Goal: Task Accomplishment & Management: Manage account settings

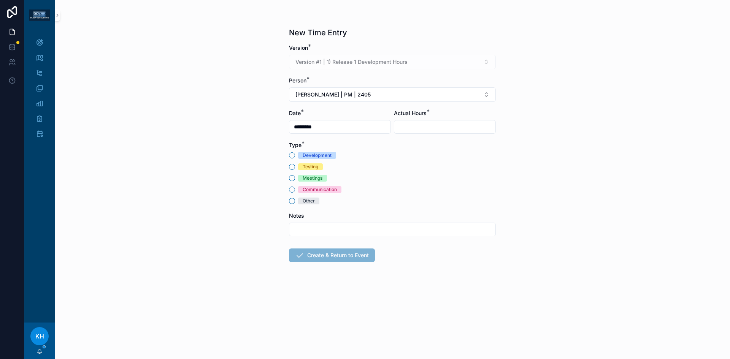
click at [416, 122] on input "scrollable content" at bounding box center [444, 127] width 101 height 11
type input "****"
click at [291, 179] on button "Meetings" at bounding box center [292, 178] width 6 height 6
click at [302, 226] on input "scrollable content" at bounding box center [392, 229] width 206 height 11
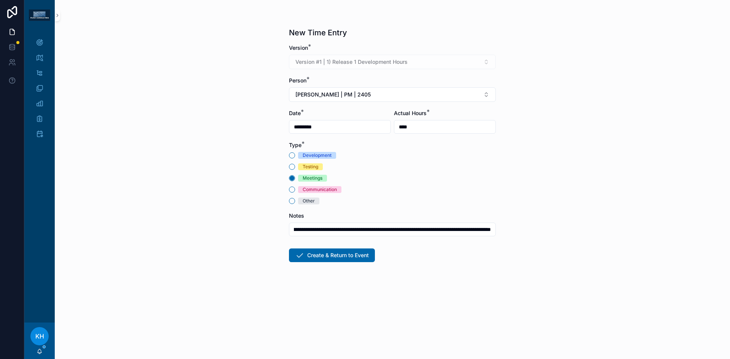
scroll to position [0, 68]
type input "**********"
click at [309, 257] on button "Create & Return to Event" at bounding box center [332, 256] width 86 height 14
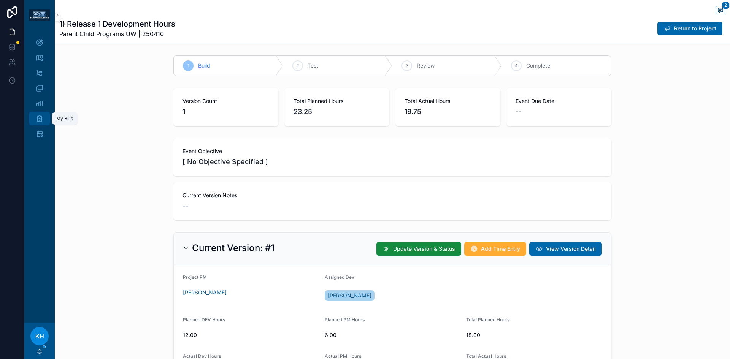
click at [39, 114] on div "My Bills" at bounding box center [39, 119] width 12 height 12
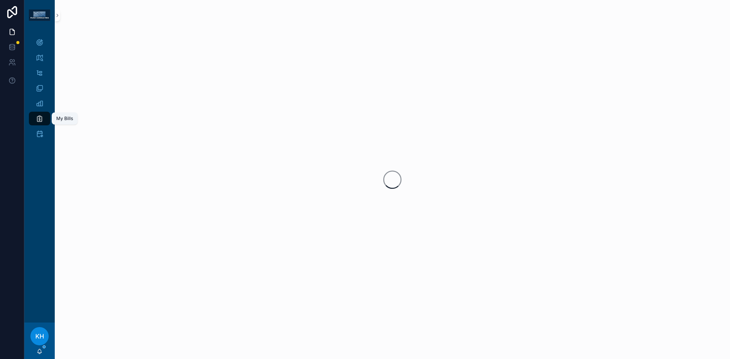
click at [40, 119] on icon "scrollable content" at bounding box center [40, 119] width 8 height 8
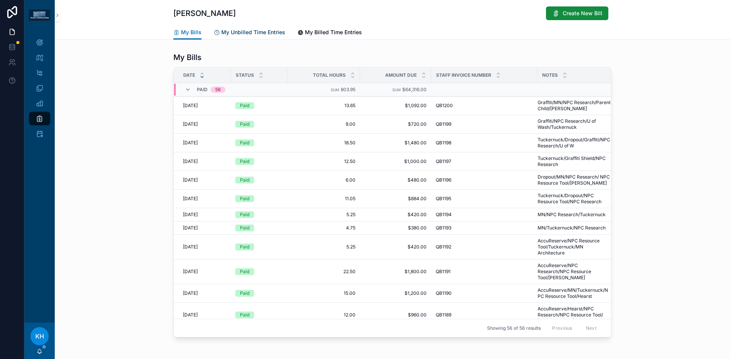
click at [245, 31] on span "My Unbilled Time Entries" at bounding box center [253, 33] width 64 height 8
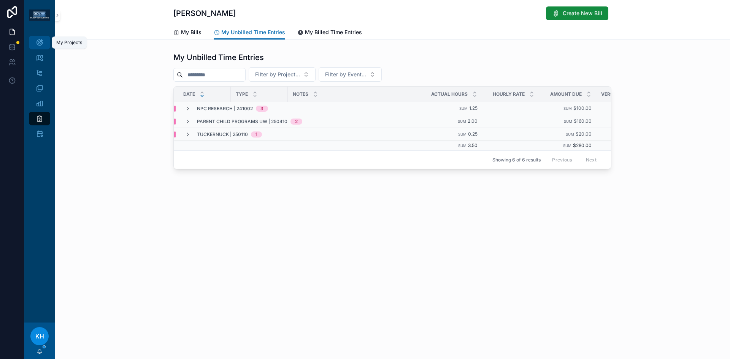
click at [42, 42] on icon "scrollable content" at bounding box center [40, 43] width 8 height 8
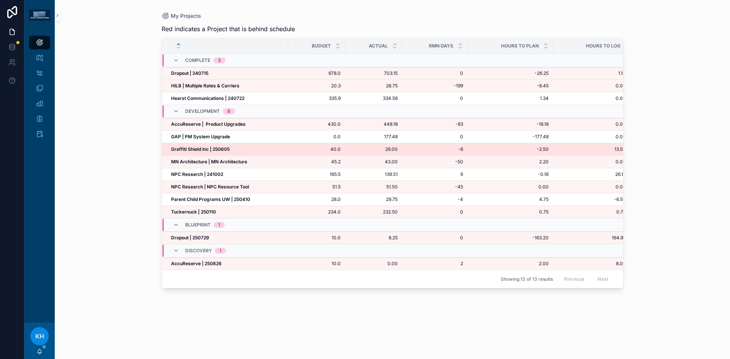
click at [183, 148] on strong "Graffiti Shield Inc | 250605" at bounding box center [200, 149] width 59 height 6
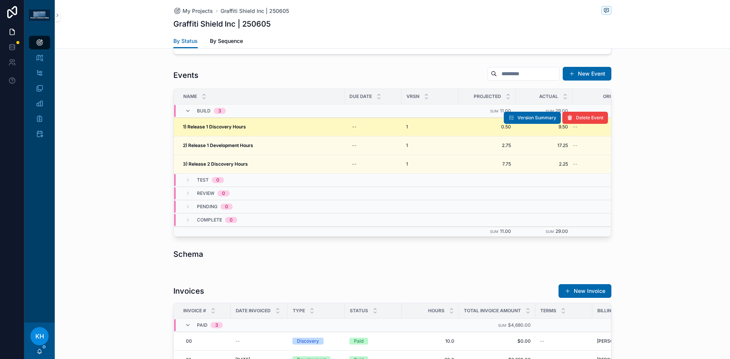
scroll to position [674, 0]
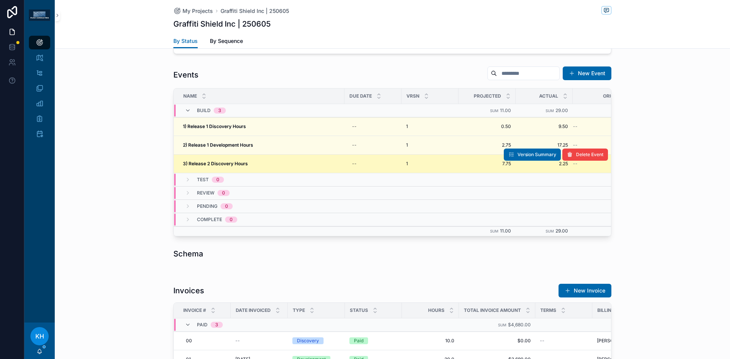
click at [231, 164] on strong "3) Release 2 Discovery Hours" at bounding box center [215, 164] width 65 height 6
